Goal: Find contact information: Find contact information

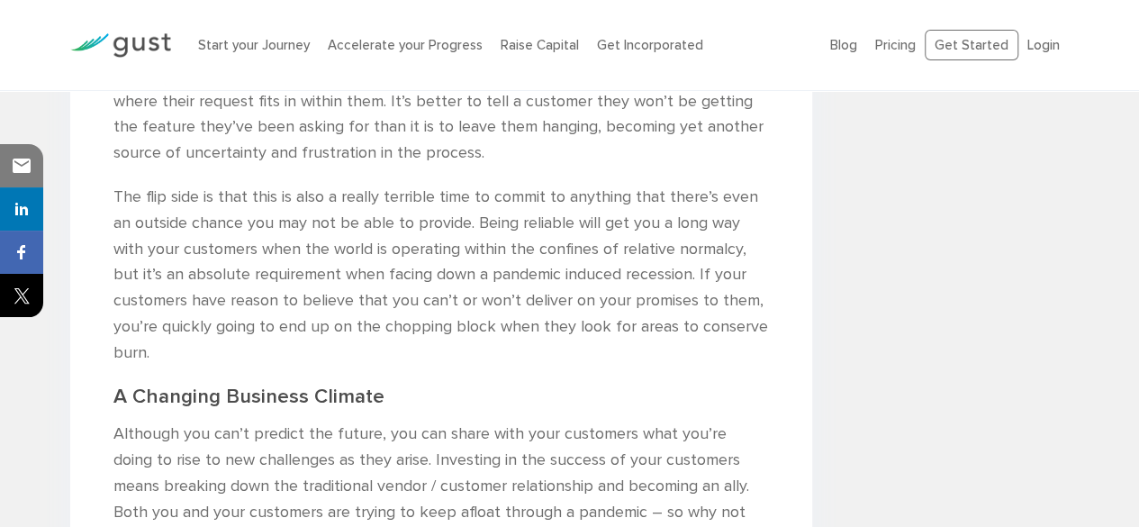
scroll to position [2405, 0]
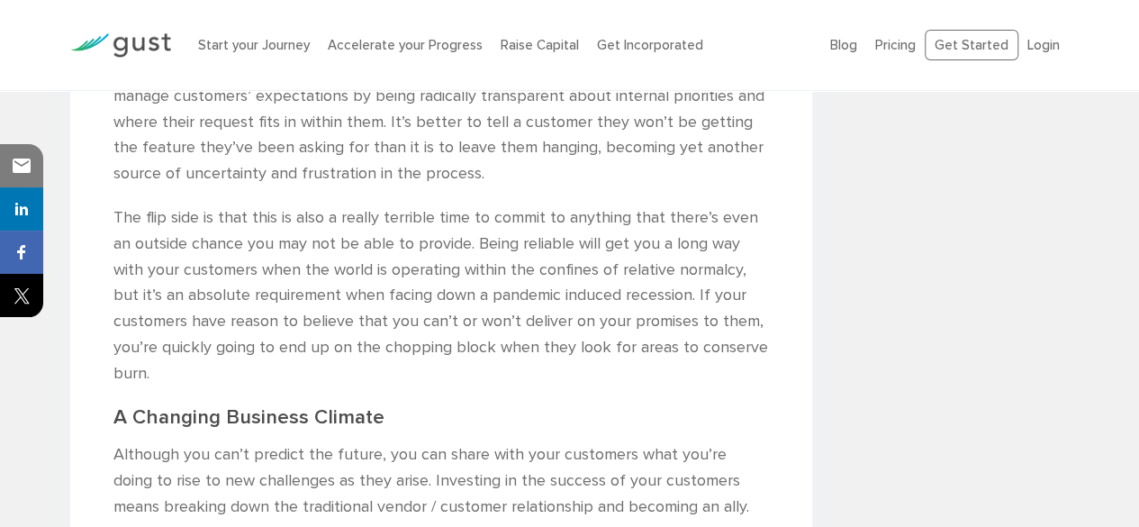
click at [146, 46] on img at bounding box center [120, 45] width 101 height 24
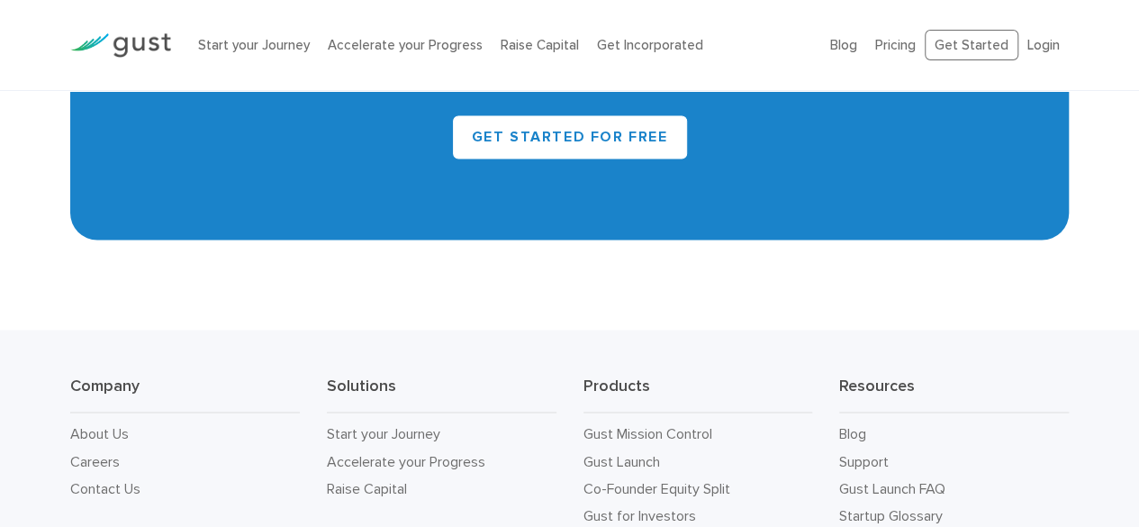
scroll to position [8263, 0]
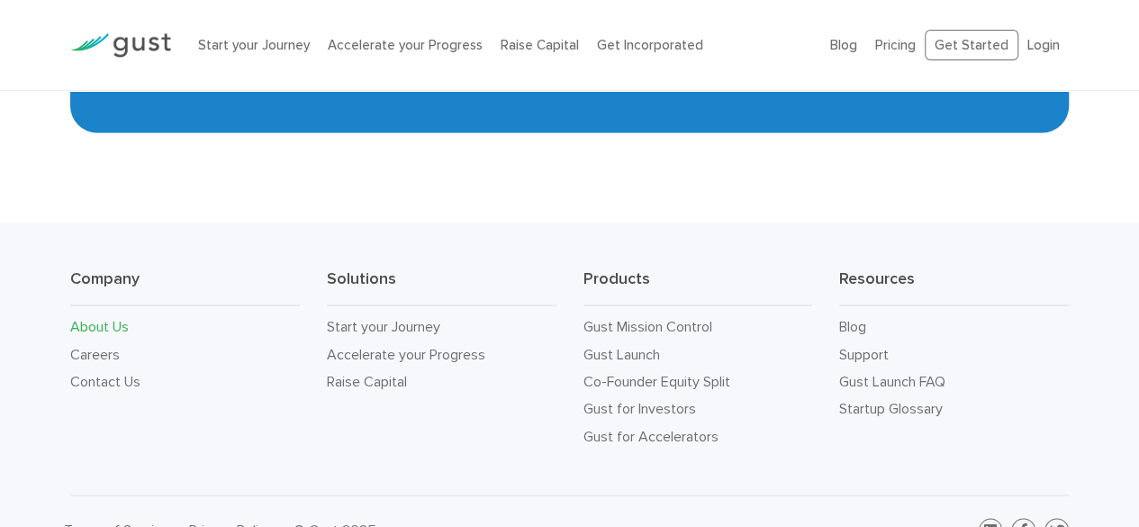
click at [120, 317] on link "About Us" at bounding box center [99, 325] width 59 height 17
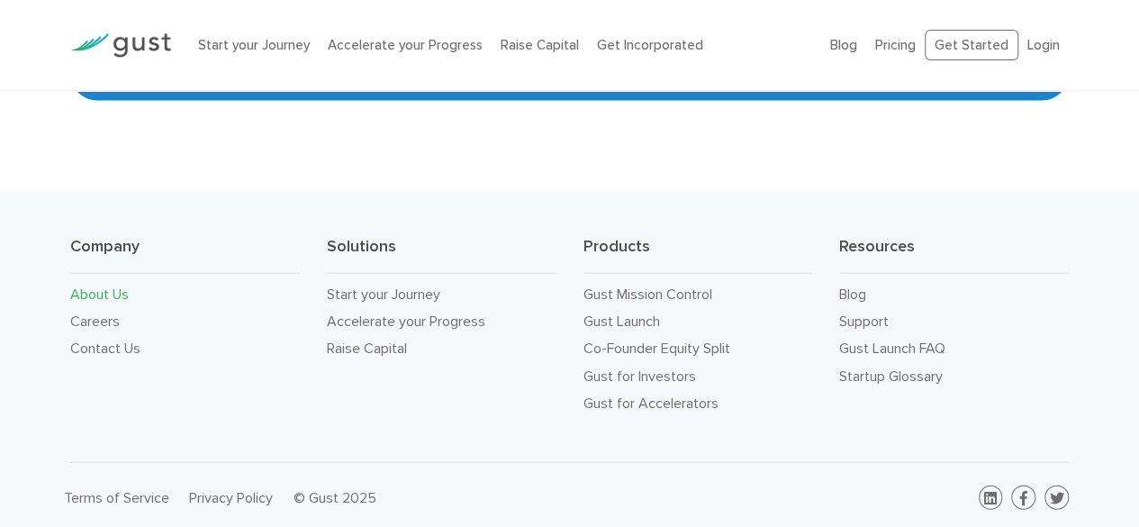
scroll to position [1899, 0]
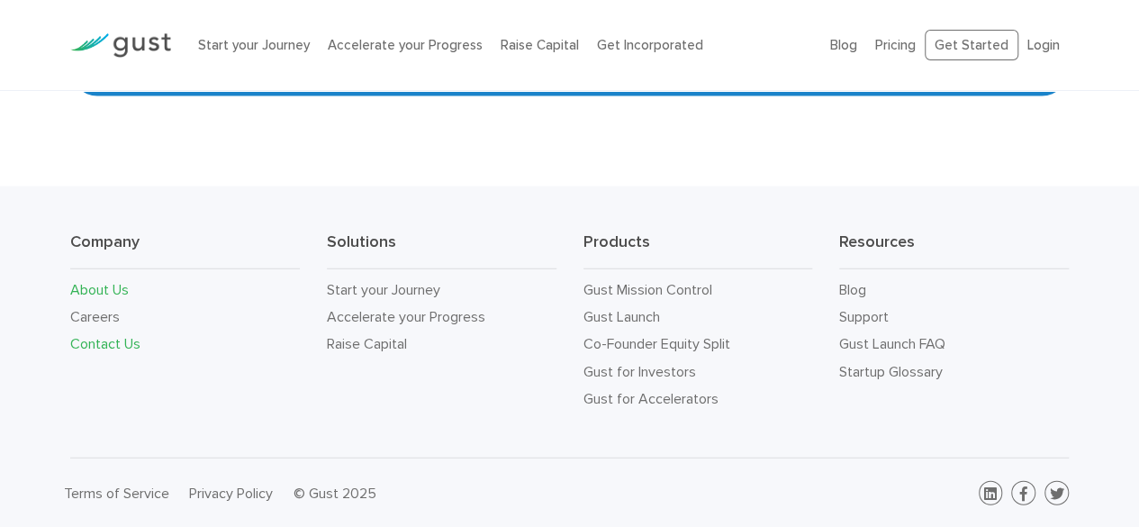
click at [133, 343] on link "Contact Us" at bounding box center [105, 343] width 70 height 17
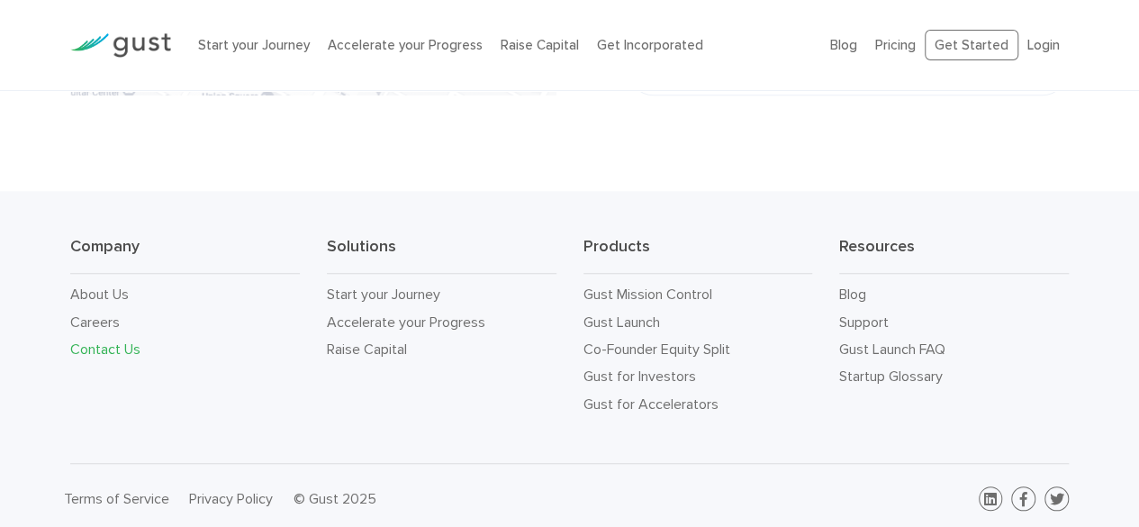
scroll to position [736, 0]
click at [104, 287] on link "About Us" at bounding box center [99, 291] width 59 height 17
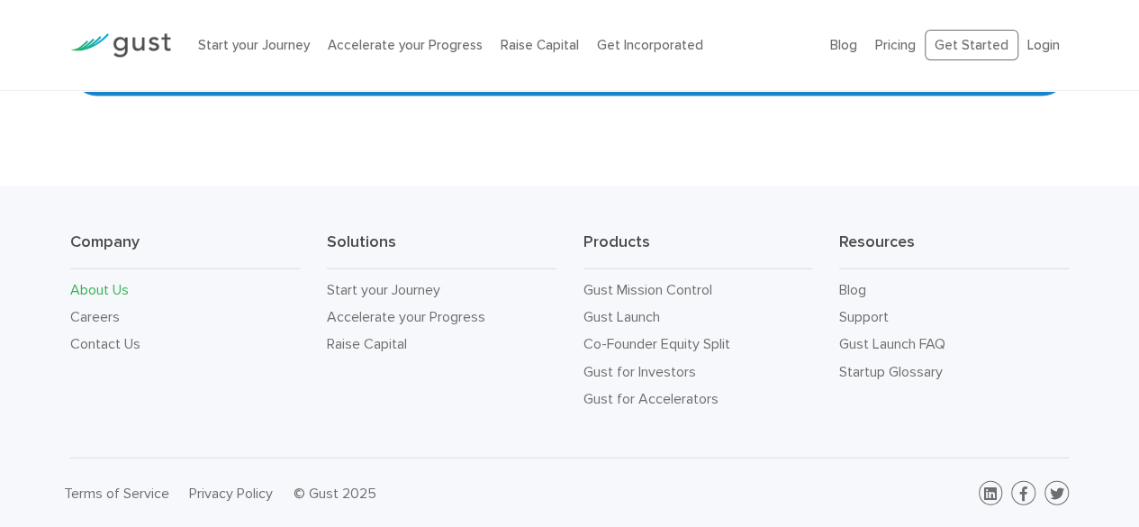
scroll to position [1809, 0]
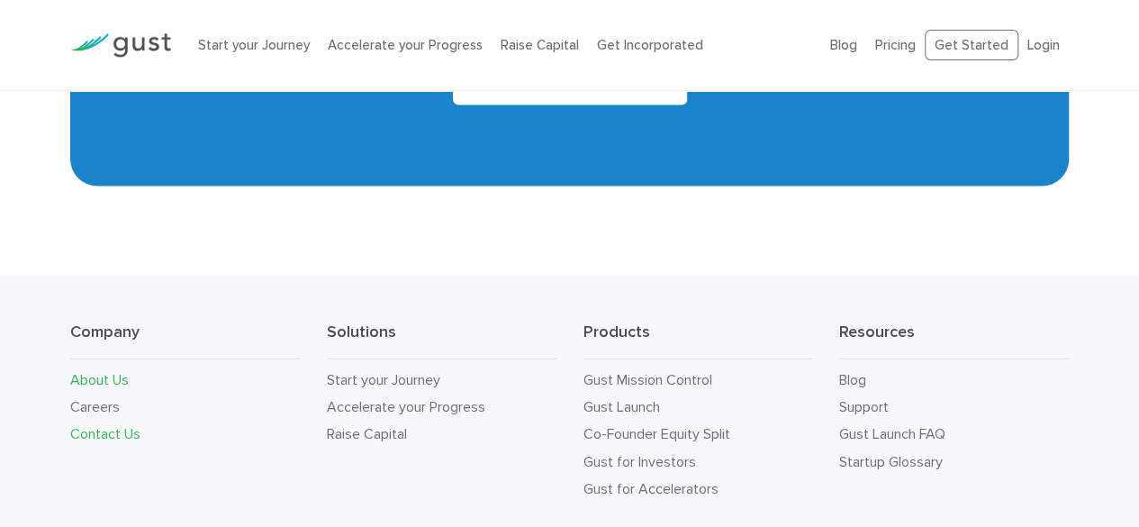
click at [137, 435] on link "Contact Us" at bounding box center [105, 433] width 70 height 17
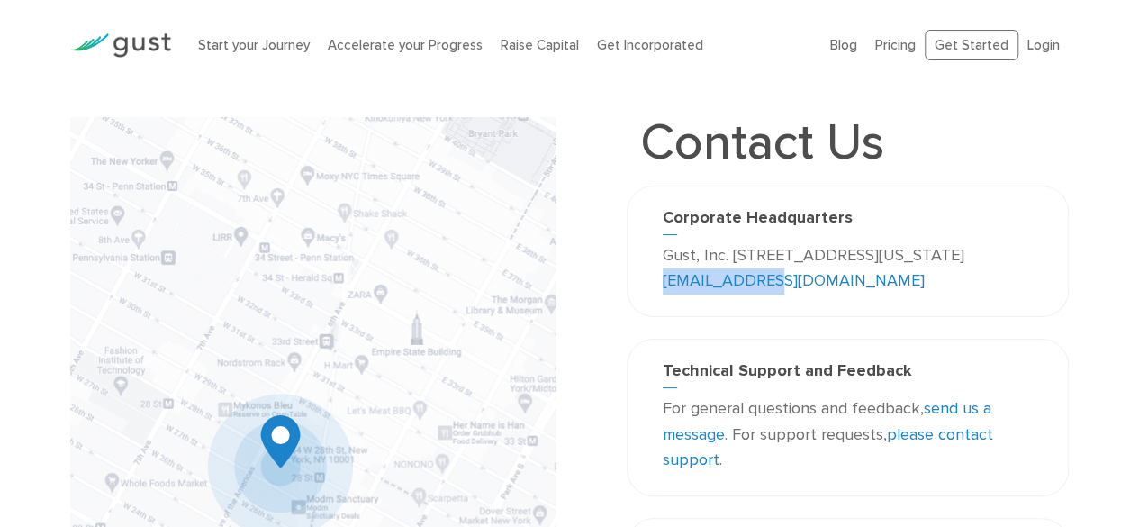
drag, startPoint x: 885, startPoint y: 284, endPoint x: 767, endPoint y: 294, distance: 118.5
click at [767, 294] on div "Corporate Headquarters Gust, Inc. [STREET_ADDRESS][US_STATE] [EMAIL_ADDRESS][DO…" at bounding box center [848, 250] width 442 height 131
copy link "[EMAIL_ADDRESS][DOMAIN_NAME]"
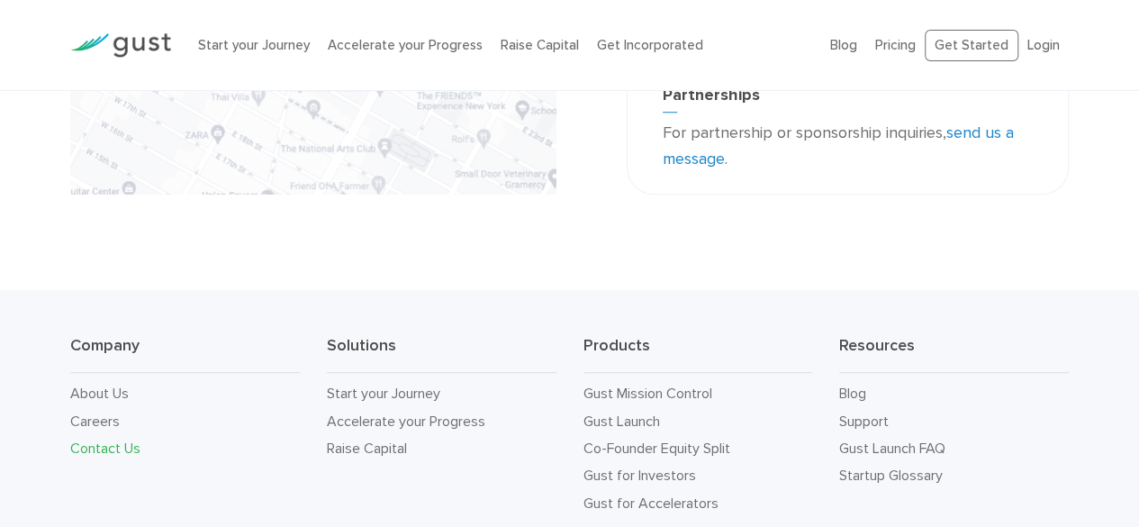
scroll to position [540, 0]
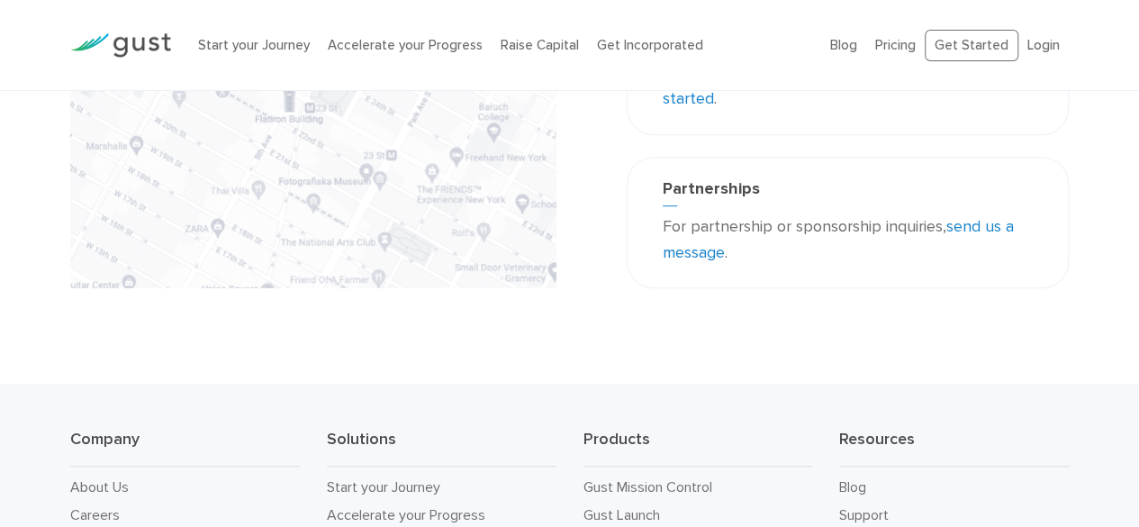
click at [993, 233] on link "send us a message" at bounding box center [838, 239] width 351 height 45
click at [969, 275] on div "Partnerships For partnership or sponsorship inquiries, send us a message ." at bounding box center [848, 222] width 442 height 131
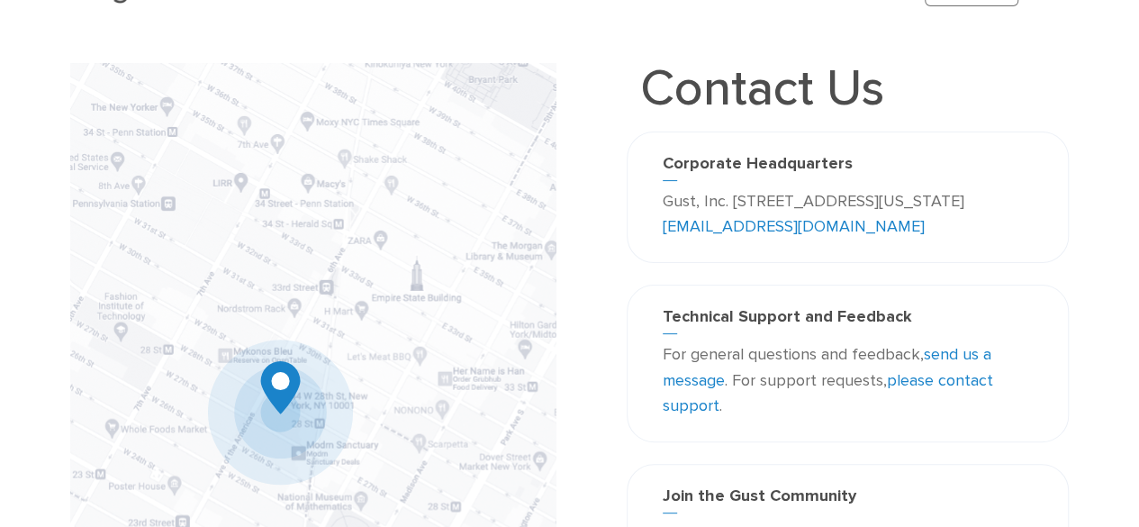
scroll to position [0, 0]
